Goal: Transaction & Acquisition: Purchase product/service

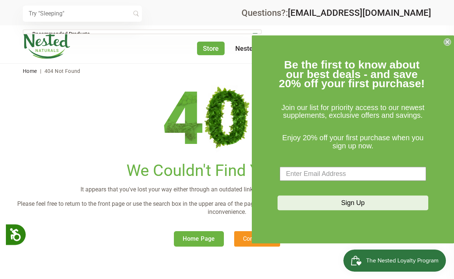
click at [101, 11] on input "text" at bounding box center [82, 14] width 119 height 16
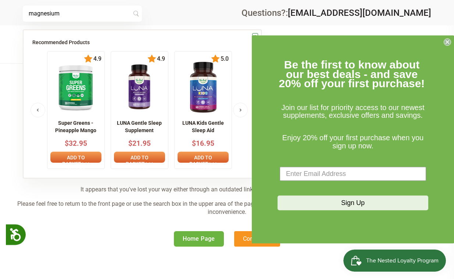
type input "magnesium"
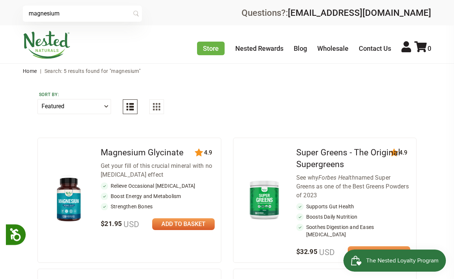
click at [65, 185] on img at bounding box center [69, 199] width 39 height 50
